Goal: Information Seeking & Learning: Learn about a topic

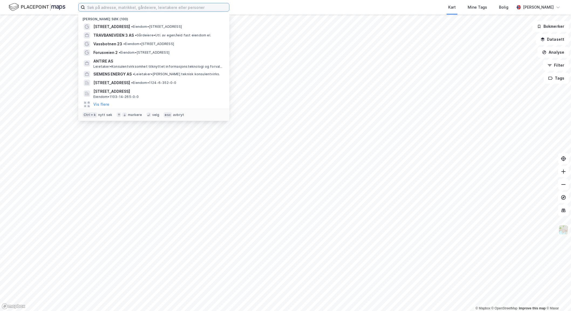
click at [171, 8] on input at bounding box center [157, 7] width 144 height 8
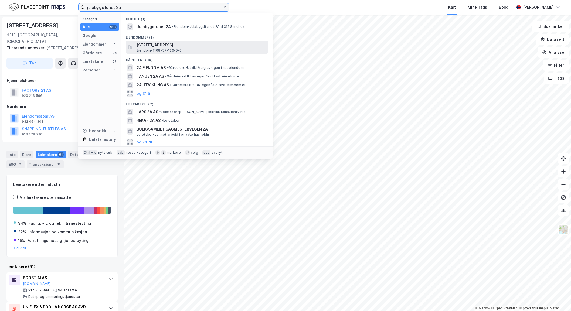
type input "julabygdtunet 2a"
click at [197, 48] on span "[STREET_ADDRESS]" at bounding box center [202, 45] width 130 height 6
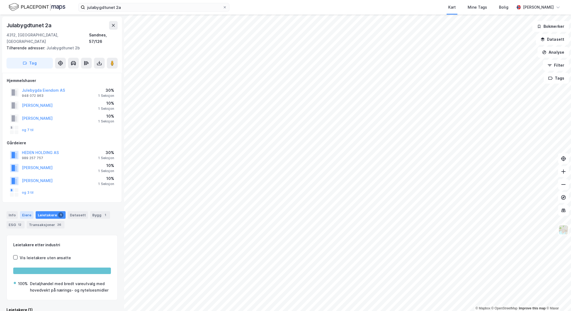
click at [29, 211] on div "Eiere" at bounding box center [26, 215] width 13 height 8
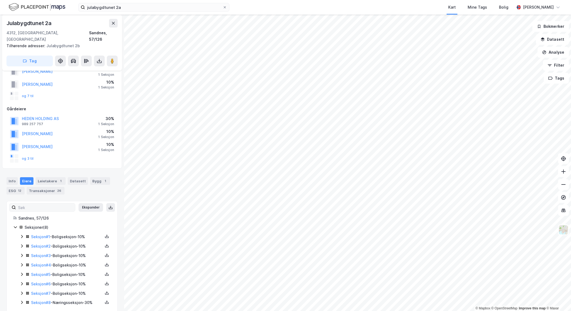
scroll to position [36, 0]
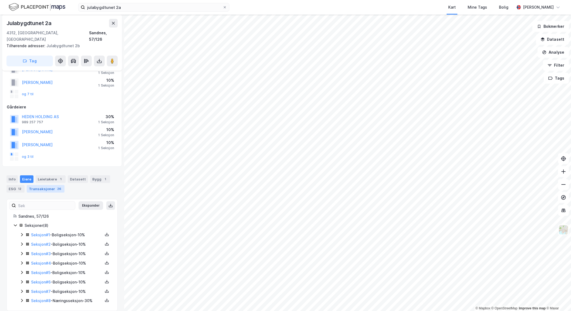
click at [47, 185] on div "Transaksjoner 26" at bounding box center [46, 189] width 38 height 8
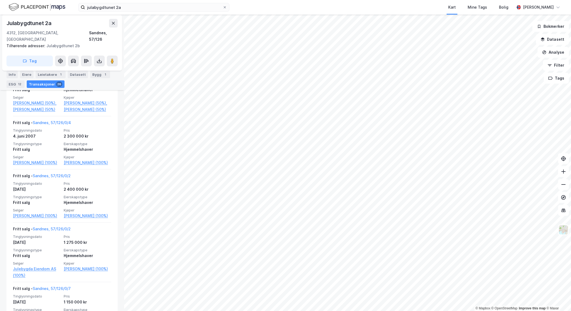
scroll to position [1150, 0]
